Goal: Use online tool/utility: Utilize a website feature to perform a specific function

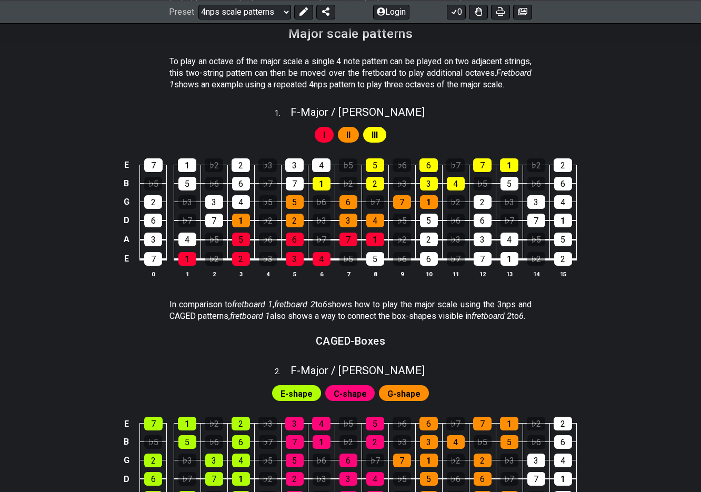
scroll to position [271, 0]
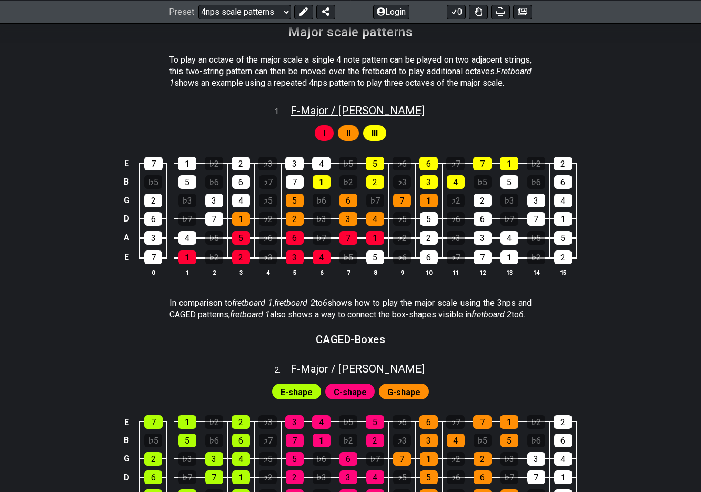
click at [319, 117] on span "F - Major / Ionian" at bounding box center [358, 110] width 134 height 13
select select "F"
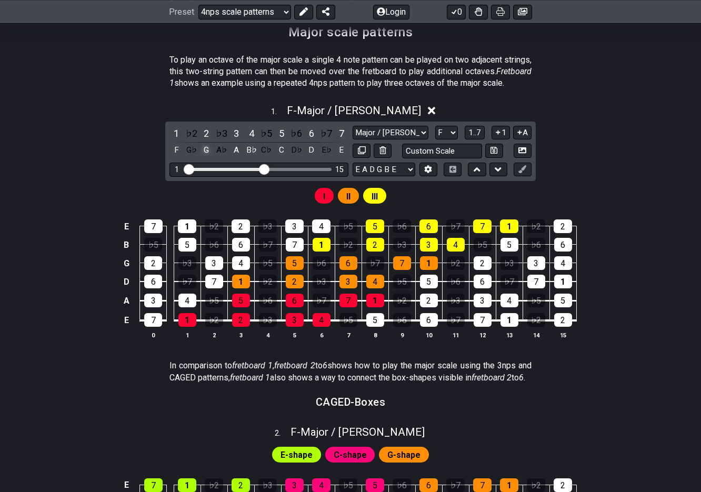
click at [210, 157] on div "G" at bounding box center [207, 150] width 14 height 14
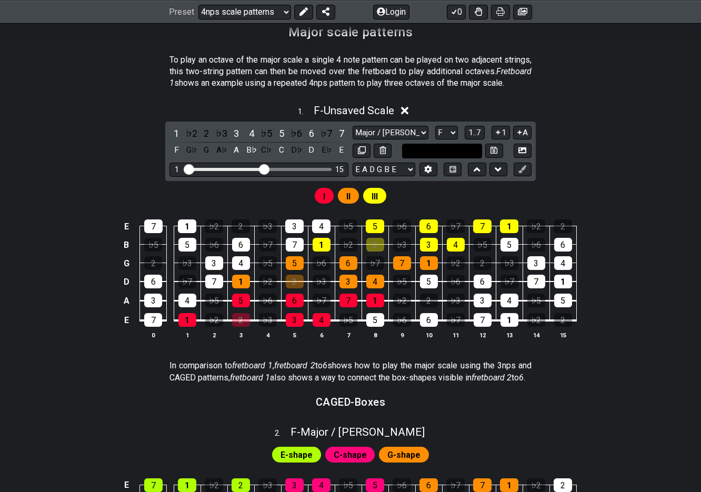
click at [471, 157] on input "text" at bounding box center [442, 151] width 80 height 14
type input "Custom Scale"
click at [87, 190] on div "1 . F - Unsaved Scale 1 ♭2 2 ♭3 3 4 ♭5 5 ♭6 6 ♭7 7 F G♭ G A♭ A B♭ C♭ C D♭ D E♭ …" at bounding box center [350, 226] width 701 height 256
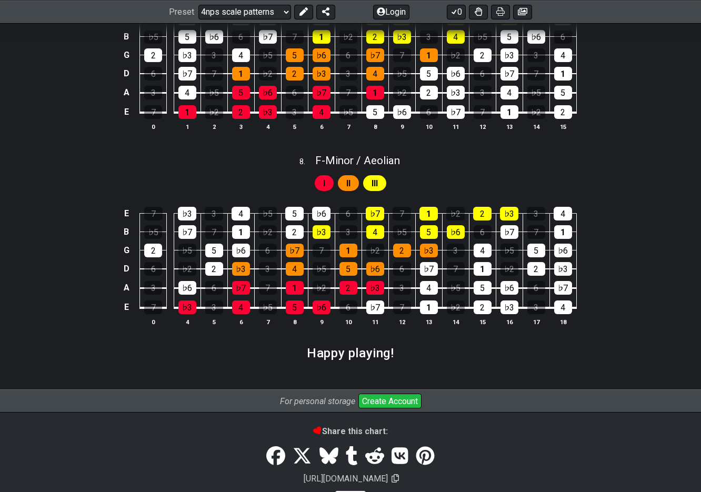
scroll to position [1934, 0]
